Goal: Information Seeking & Learning: Understand process/instructions

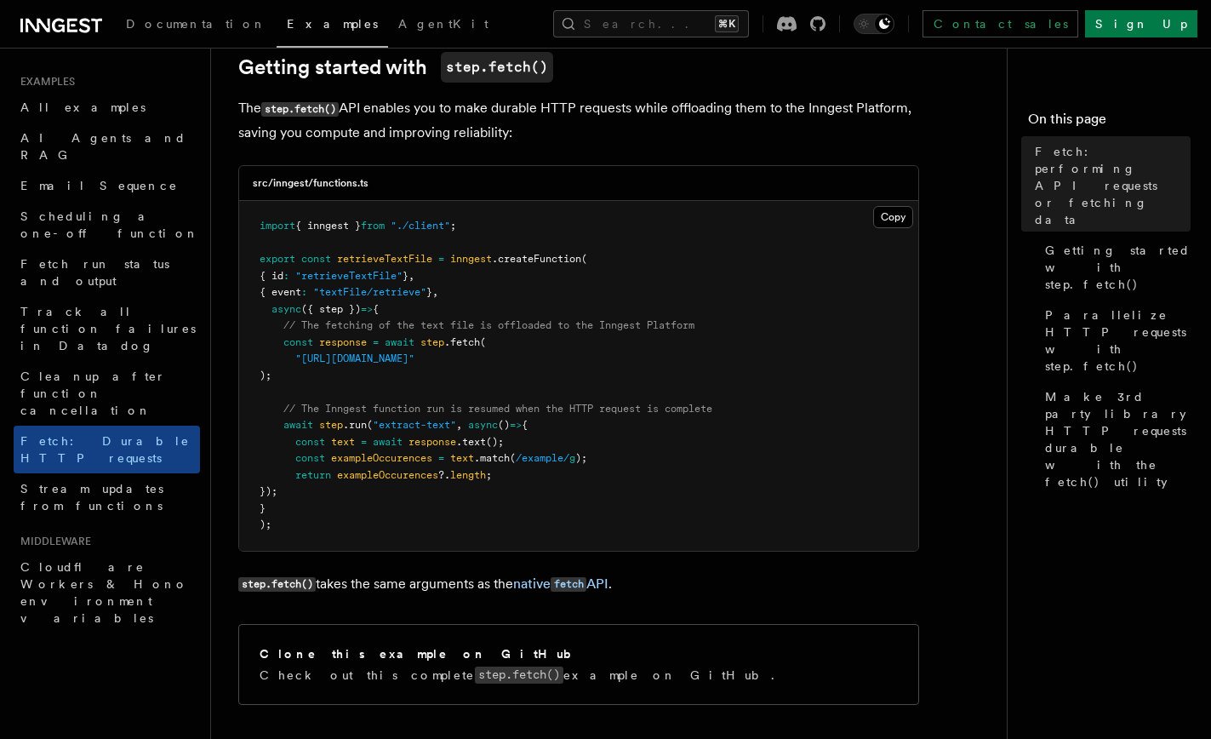
scroll to position [297, 0]
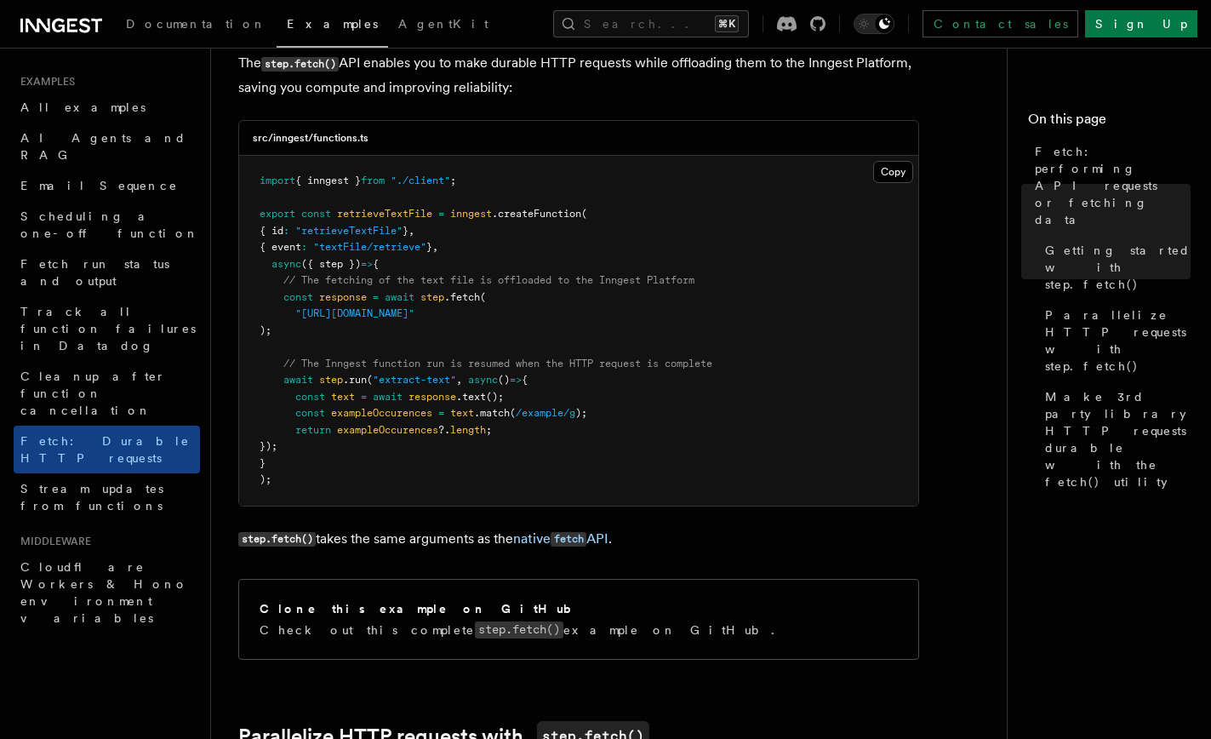
click at [365, 212] on span "retrieveTextFile" at bounding box center [384, 214] width 95 height 12
click at [382, 305] on pre "import { inngest } from "./client" ; export const retrieveTextFile = inngest .c…" at bounding box center [578, 331] width 679 height 350
click at [420, 303] on span at bounding box center [417, 297] width 6 height 12
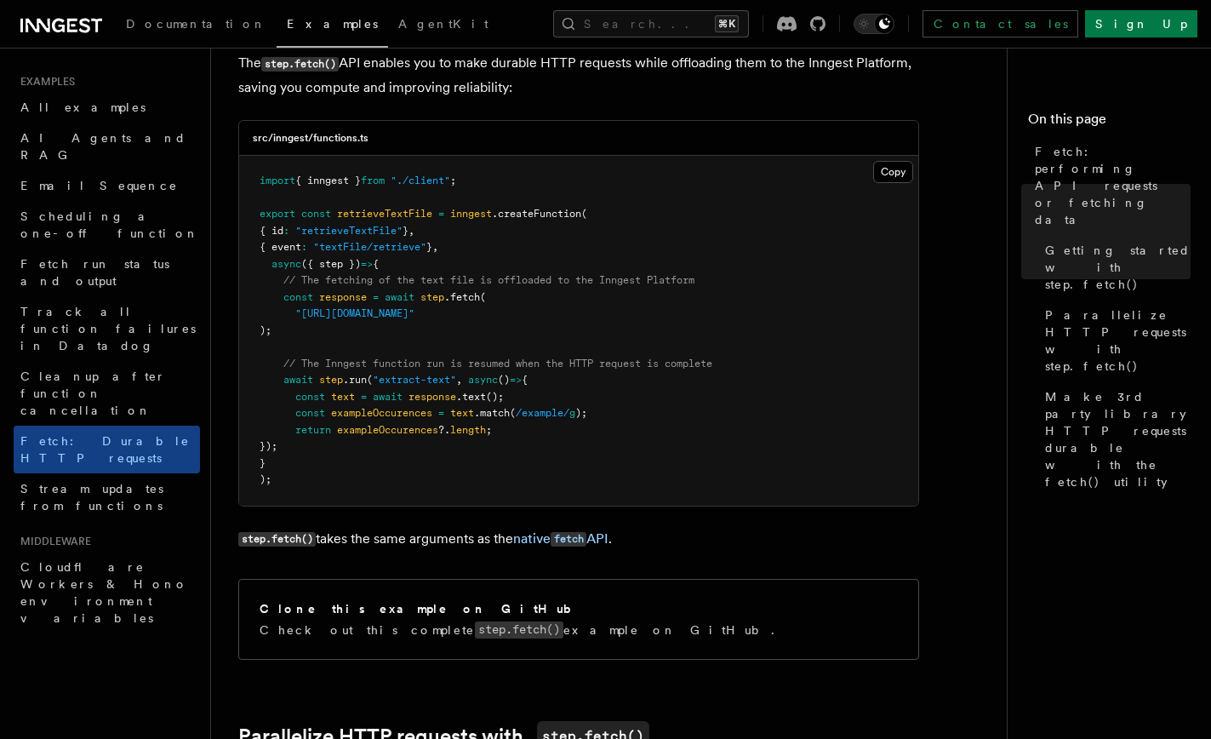
click at [523, 306] on pre "import { inngest } from "./client" ; export const retrieveTextFile = inngest .c…" at bounding box center [578, 331] width 679 height 350
click at [556, 396] on pre "import { inngest } from "./client" ; export const retrieveTextFile = inngest .c…" at bounding box center [578, 331] width 679 height 350
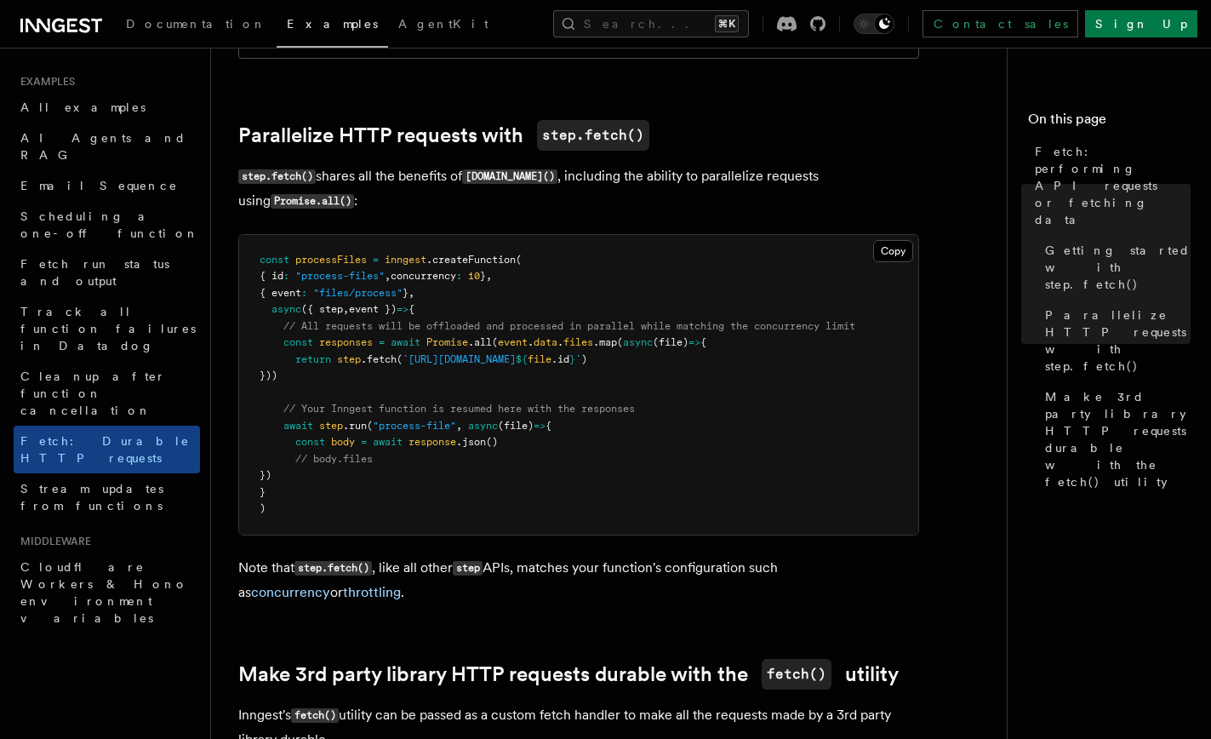
scroll to position [900, 0]
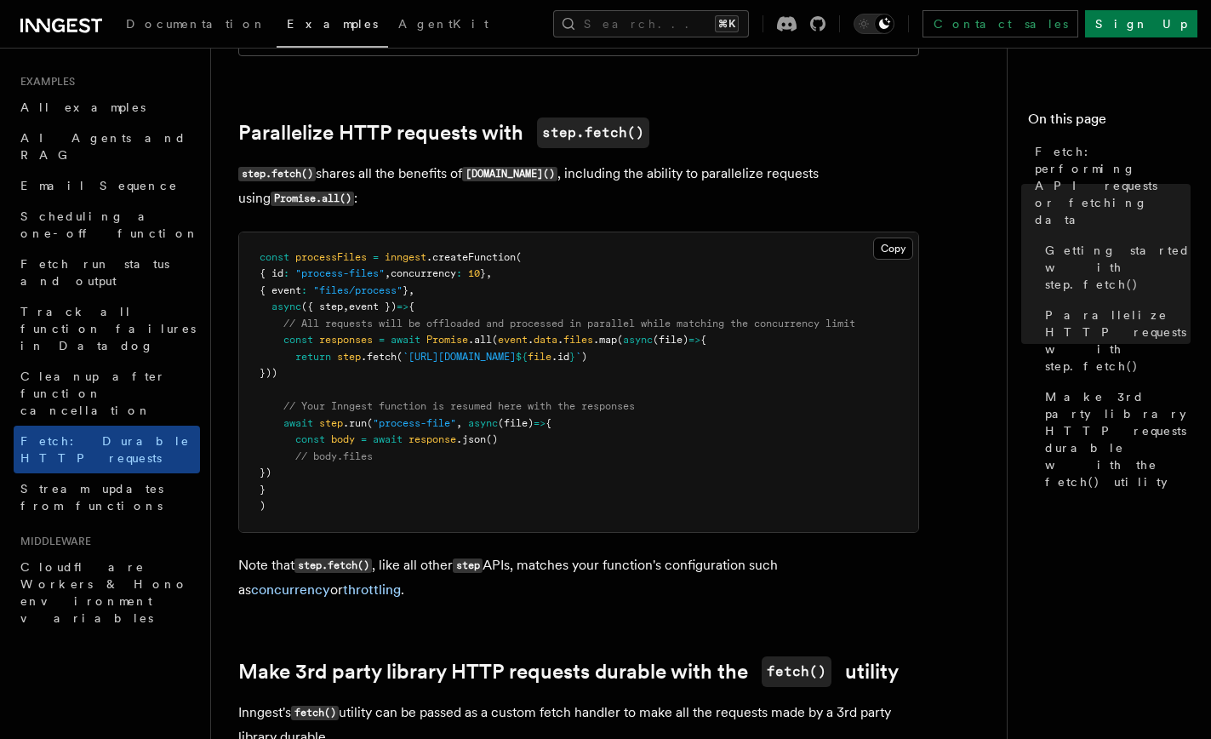
click at [589, 351] on pre "const processFiles = inngest .createFunction ( { id : "process-files" , concurr…" at bounding box center [578, 382] width 679 height 300
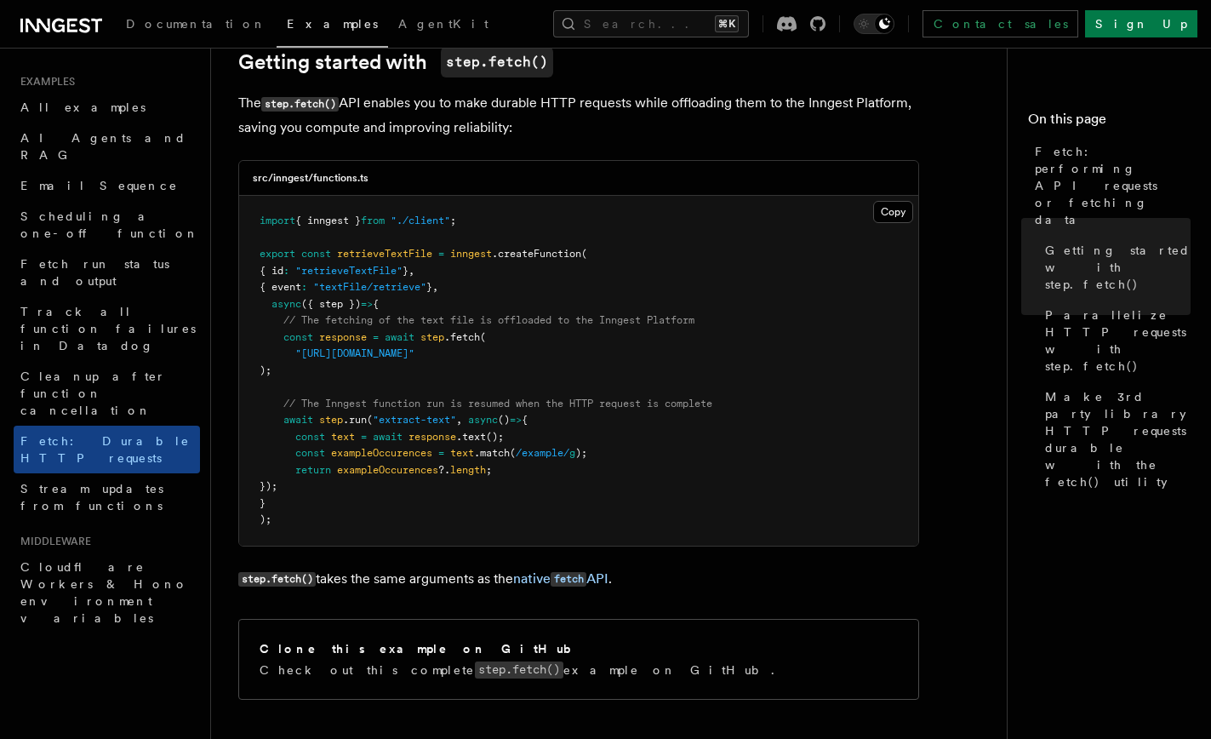
scroll to position [0, 0]
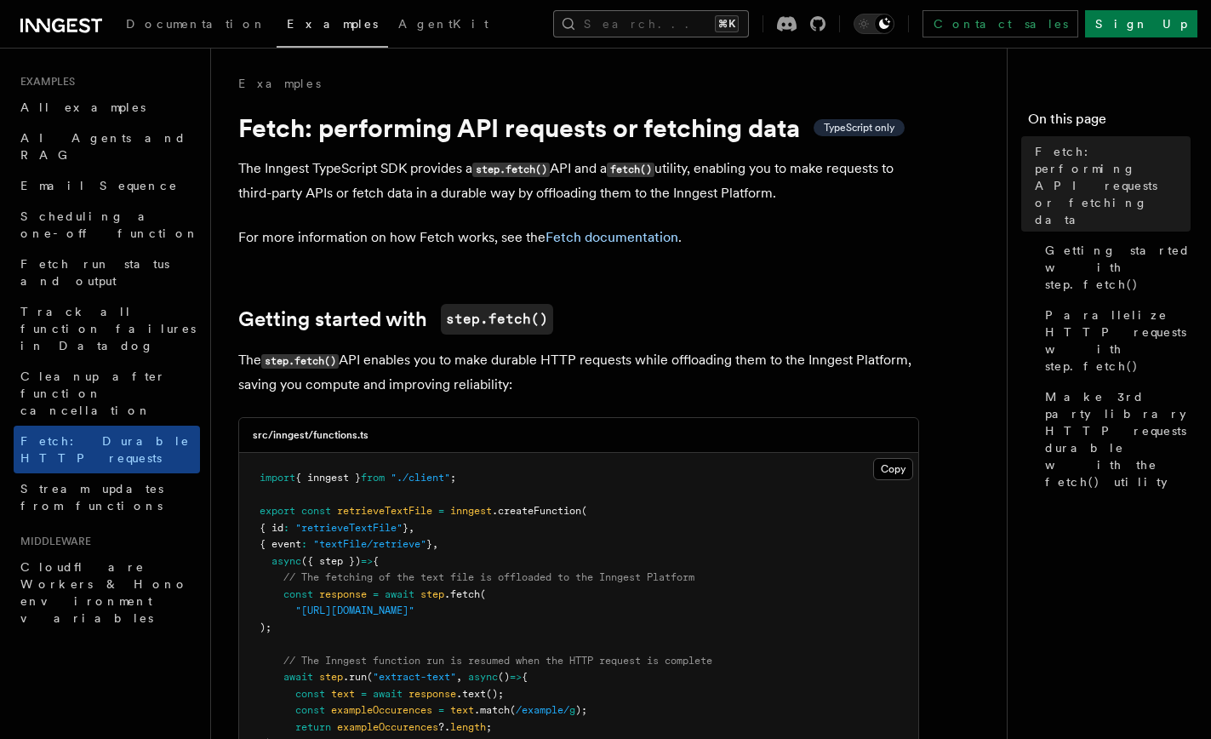
click at [669, 21] on button "Search... ⌘K" at bounding box center [651, 23] width 196 height 27
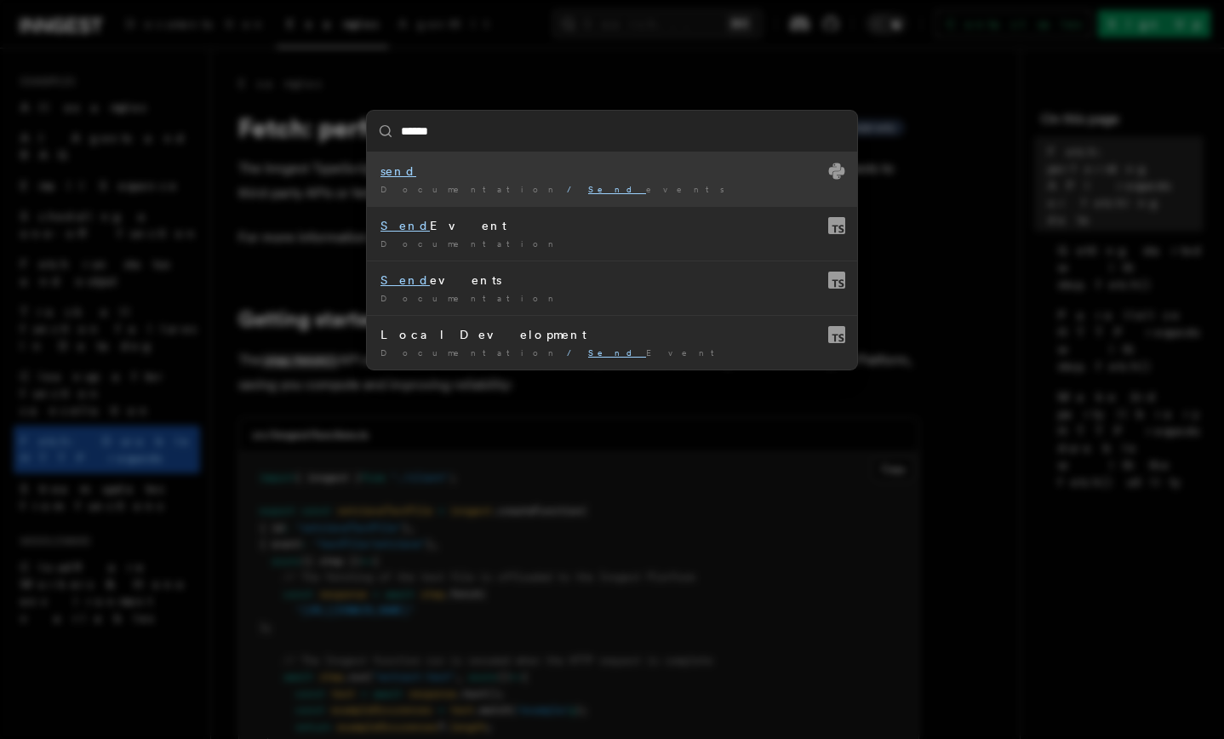
type input "******"
click at [554, 482] on div "****** send Documentation / Send events / Send Event Documentation / Send event…" at bounding box center [612, 369] width 1224 height 739
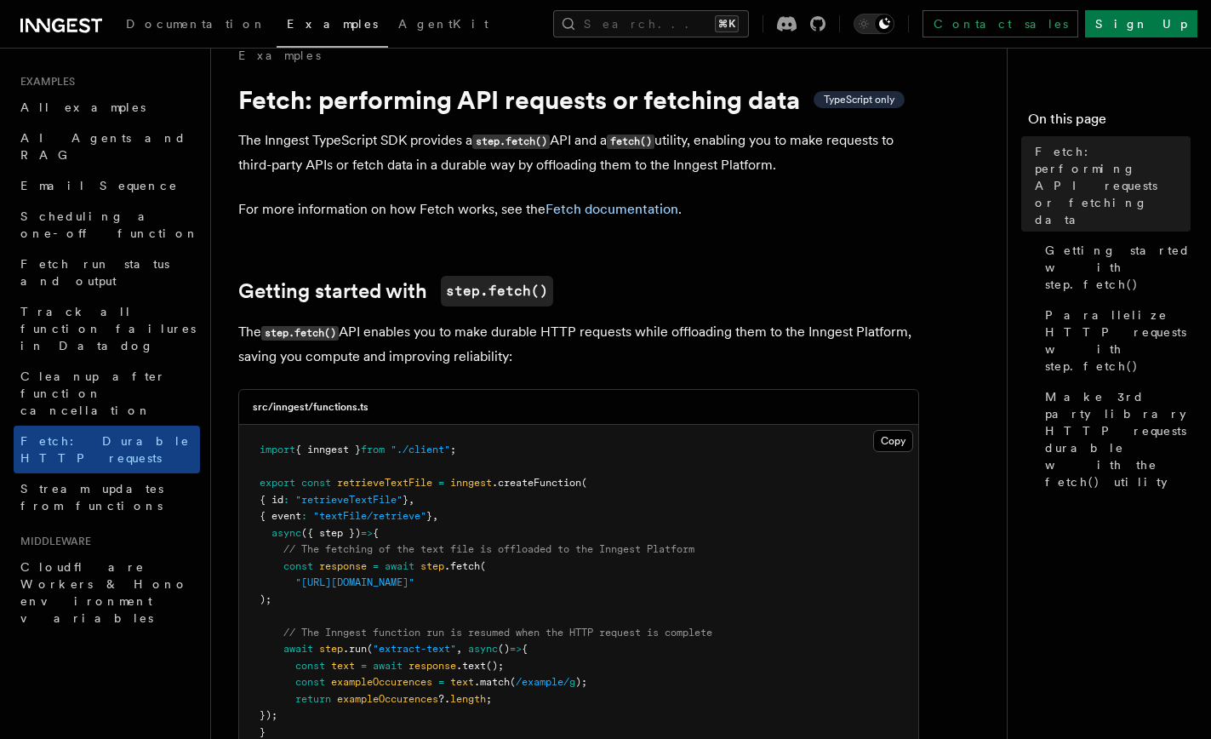
scroll to position [32, 0]
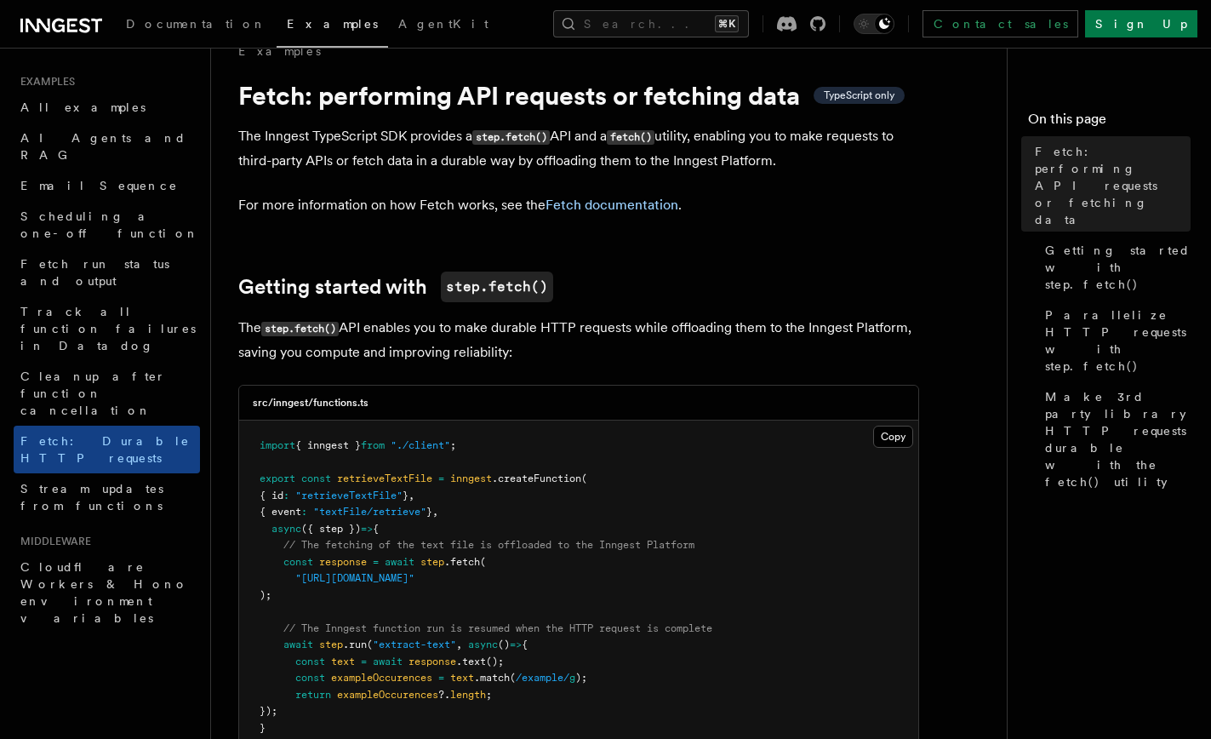
click at [534, 511] on pre "import { inngest } from "./client" ; export const retrieveTextFile = inngest .c…" at bounding box center [578, 595] width 679 height 350
click at [466, 328] on p "The step.fetch() API enables you to make durable HTTP requests while offloading…" at bounding box center [578, 340] width 681 height 49
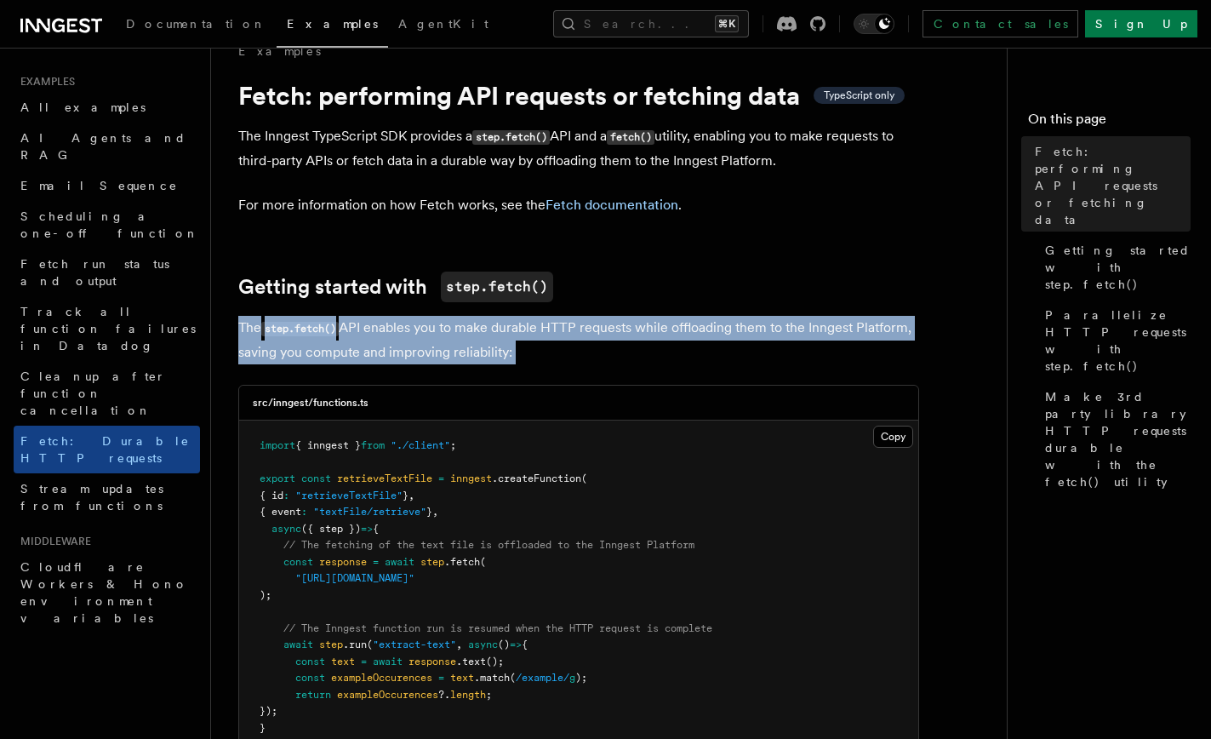
click at [466, 328] on p "The step.fetch() API enables you to make durable HTTP requests while offloading…" at bounding box center [578, 340] width 681 height 49
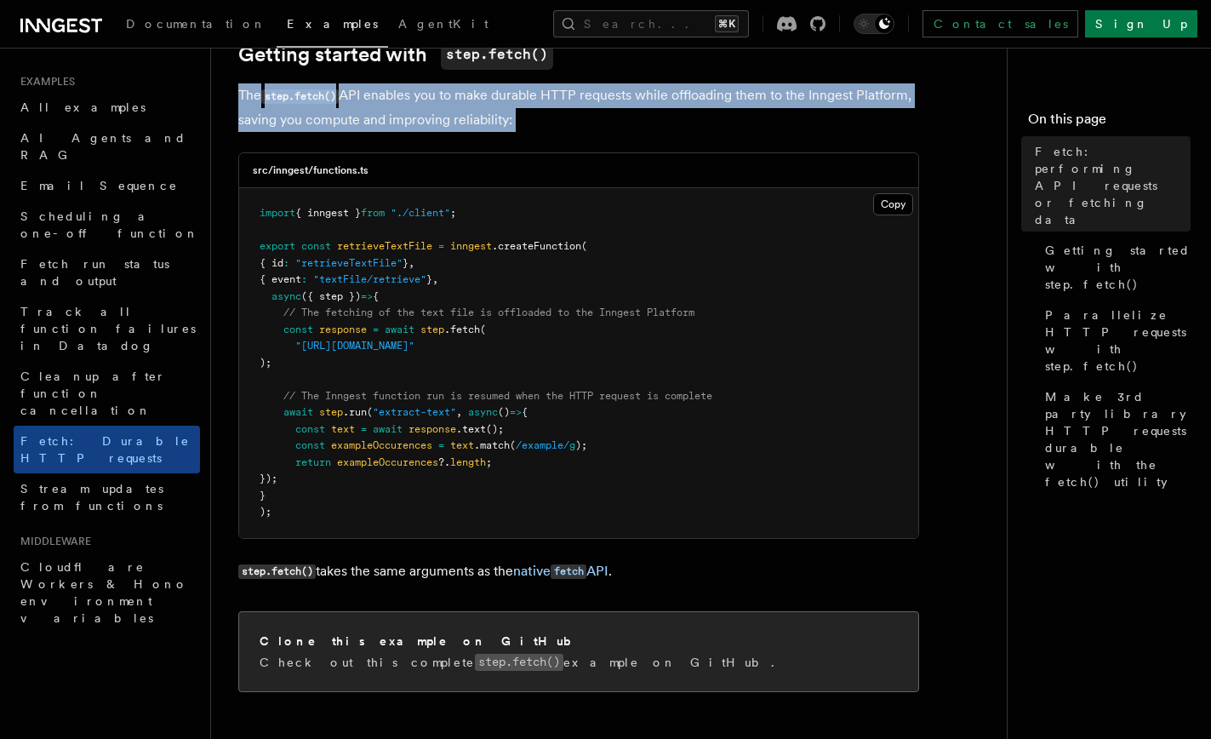
scroll to position [373, 0]
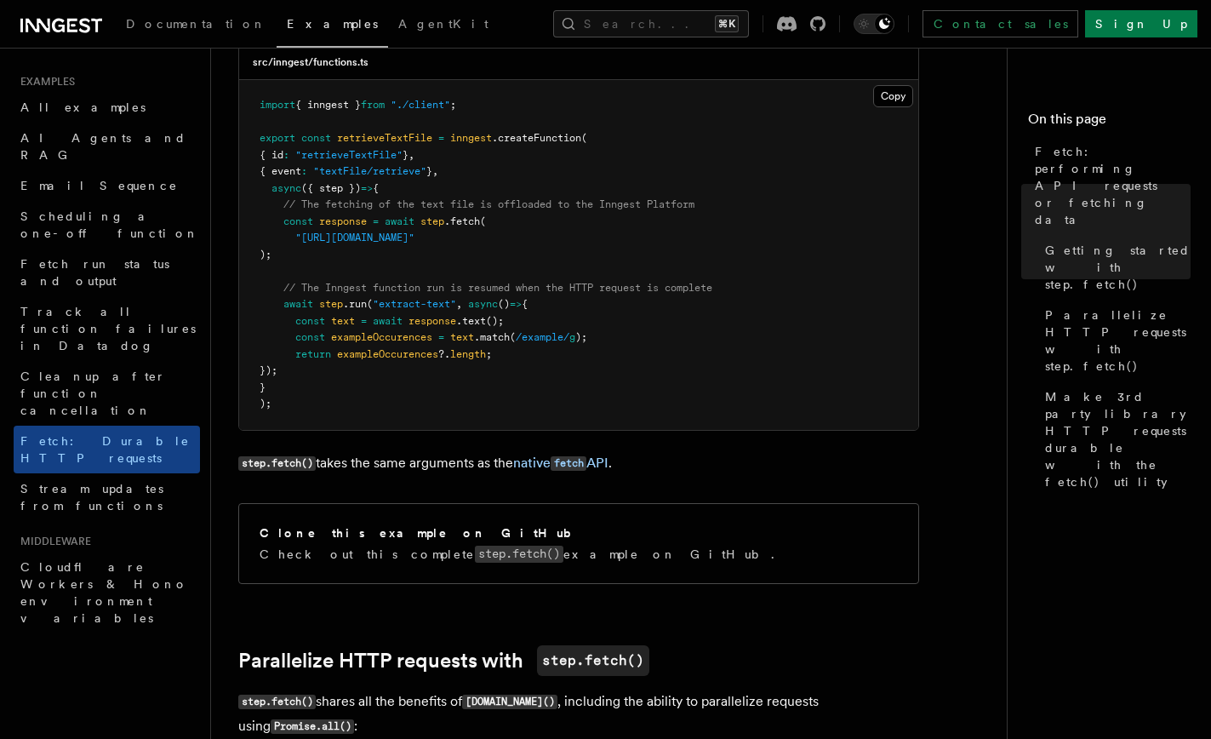
click at [348, 246] on pre "import { inngest } from "./client" ; export const retrieveTextFile = inngest .c…" at bounding box center [578, 255] width 679 height 350
click at [300, 259] on pre "import { inngest } from "./client" ; export const retrieveTextFile = inngest .c…" at bounding box center [578, 255] width 679 height 350
click at [510, 305] on span "()" at bounding box center [504, 304] width 12 height 12
click at [486, 248] on pre "import { inngest } from "./client" ; export const retrieveTextFile = inngest .c…" at bounding box center [578, 255] width 679 height 350
